Goal: Transaction & Acquisition: Download file/media

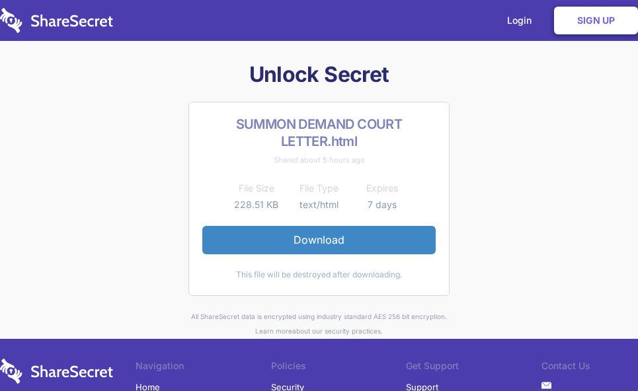
click at [319, 237] on link "Download" at bounding box center [318, 240] width 233 height 28
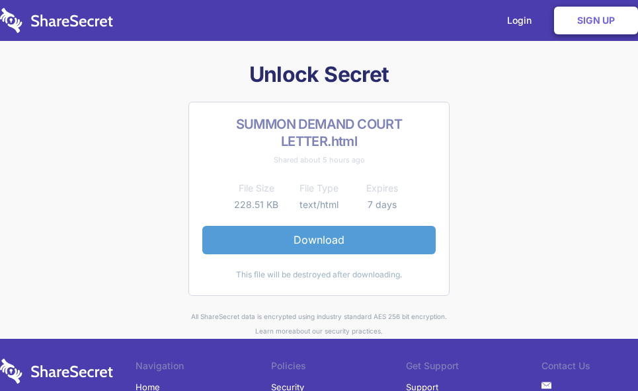
click at [316, 243] on link "Download" at bounding box center [318, 240] width 233 height 28
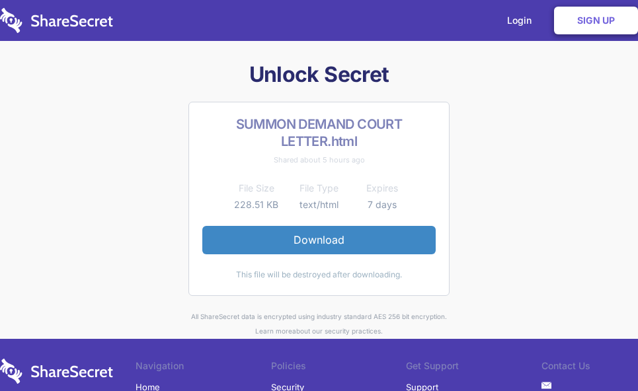
click at [309, 241] on link "Download" at bounding box center [318, 240] width 233 height 28
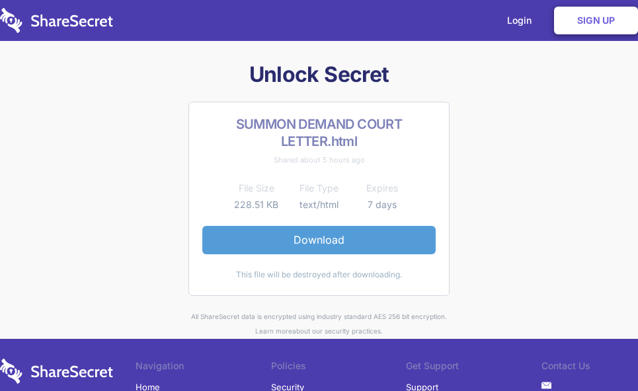
click at [309, 239] on link "Download" at bounding box center [318, 240] width 233 height 28
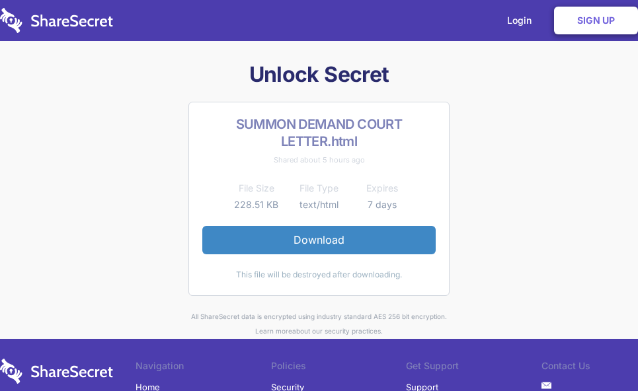
click at [161, 150] on div "Unlock Secret SUMMON DEMAND COURT LETTER.html Shared about 5 hours ago File Siz…" at bounding box center [319, 200] width 508 height 278
click at [542, 191] on div "Unlock Secret SUMMON DEMAND COURT LETTER.html Shared about 5 hours ago File Siz…" at bounding box center [319, 200] width 508 height 278
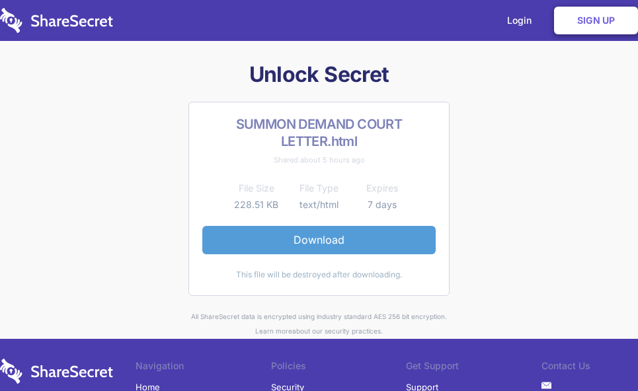
click at [292, 240] on link "Download" at bounding box center [318, 240] width 233 height 28
